Goal: Information Seeking & Learning: Learn about a topic

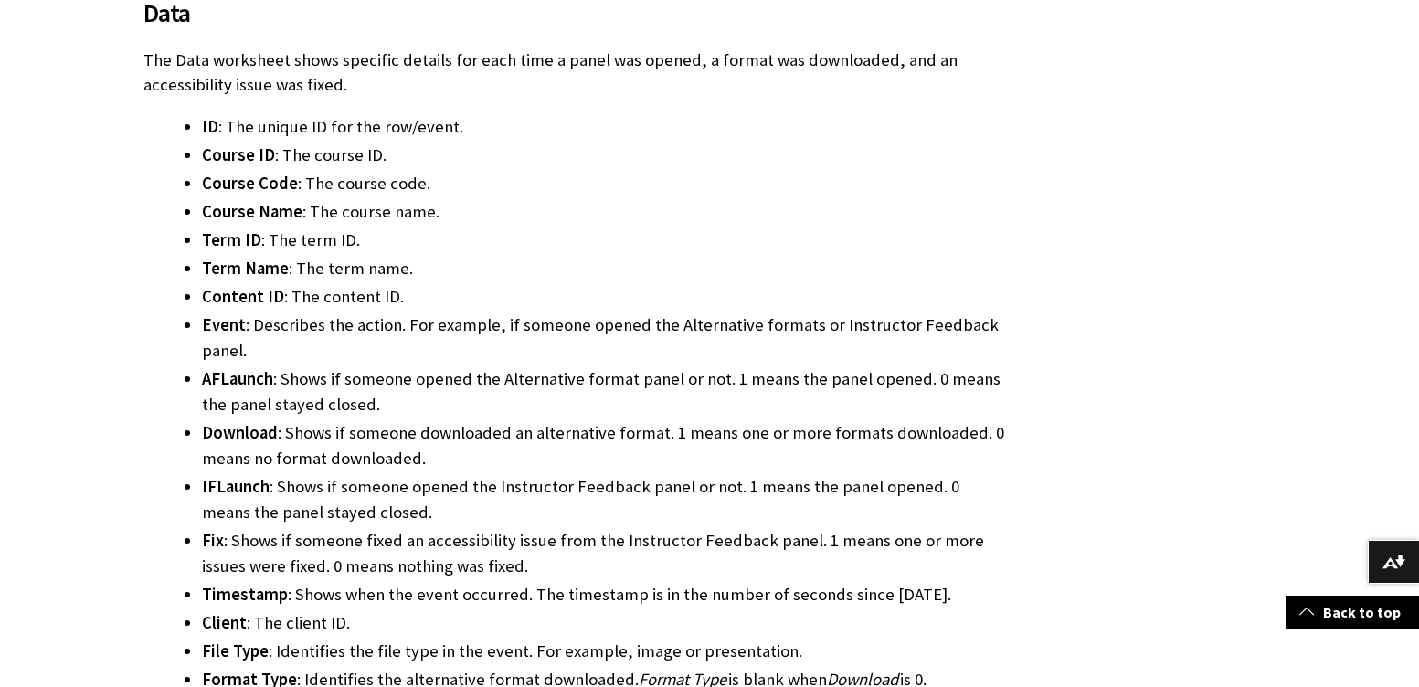
scroll to position [4599, 0]
